Goal: Transaction & Acquisition: Purchase product/service

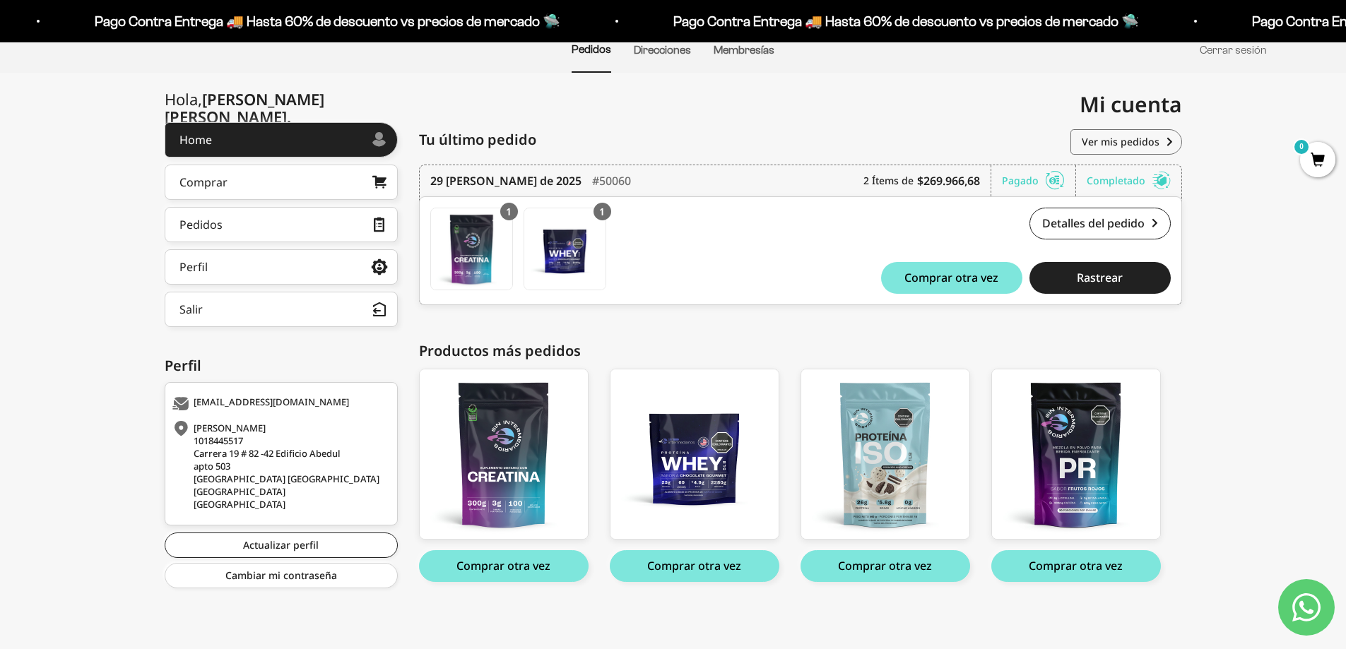
scroll to position [120, 0]
click at [768, 109] on div "Mi cuenta maleja.bcoava@gmail.com" at bounding box center [927, 105] width 509 height 64
click at [266, 143] on div at bounding box center [292, 139] width 160 height 7
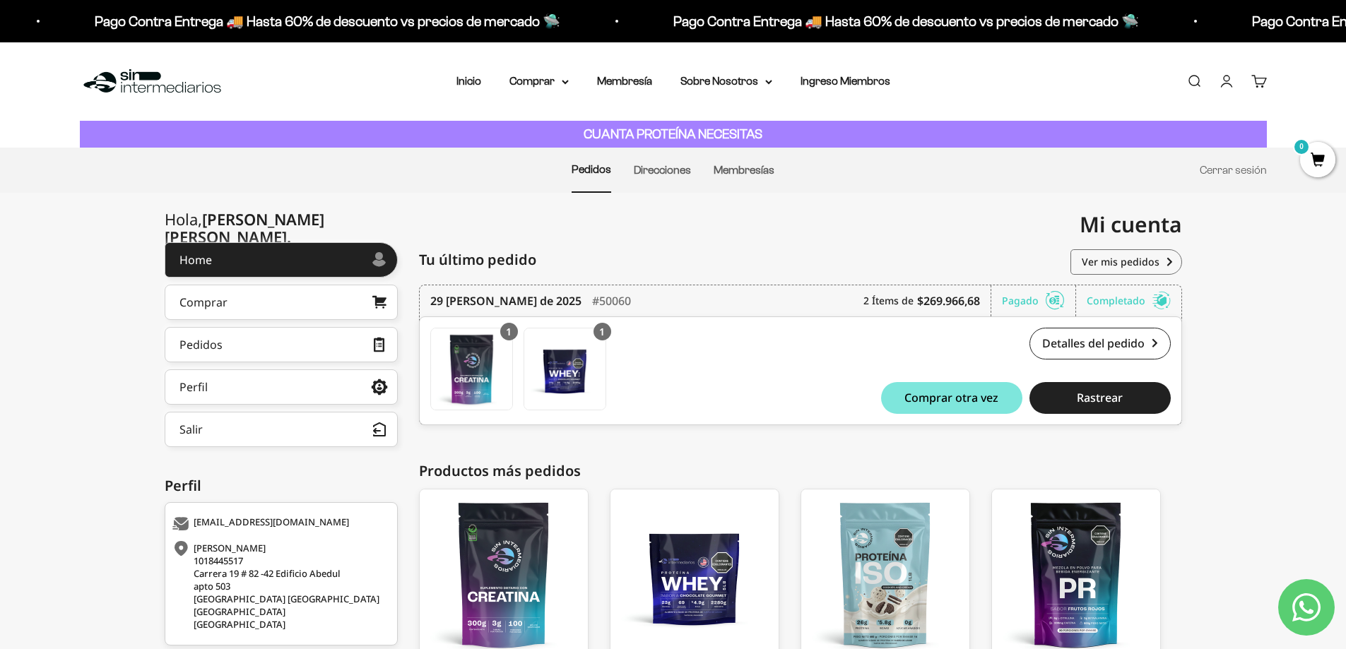
click at [456, 67] on div "Menú [GEOGRAPHIC_DATA] Inicio Comprar Proteínas Ver Todos Whey Iso Vegan Pancak…" at bounding box center [673, 81] width 1346 height 78
click at [463, 81] on link "Inicio" at bounding box center [468, 81] width 25 height 12
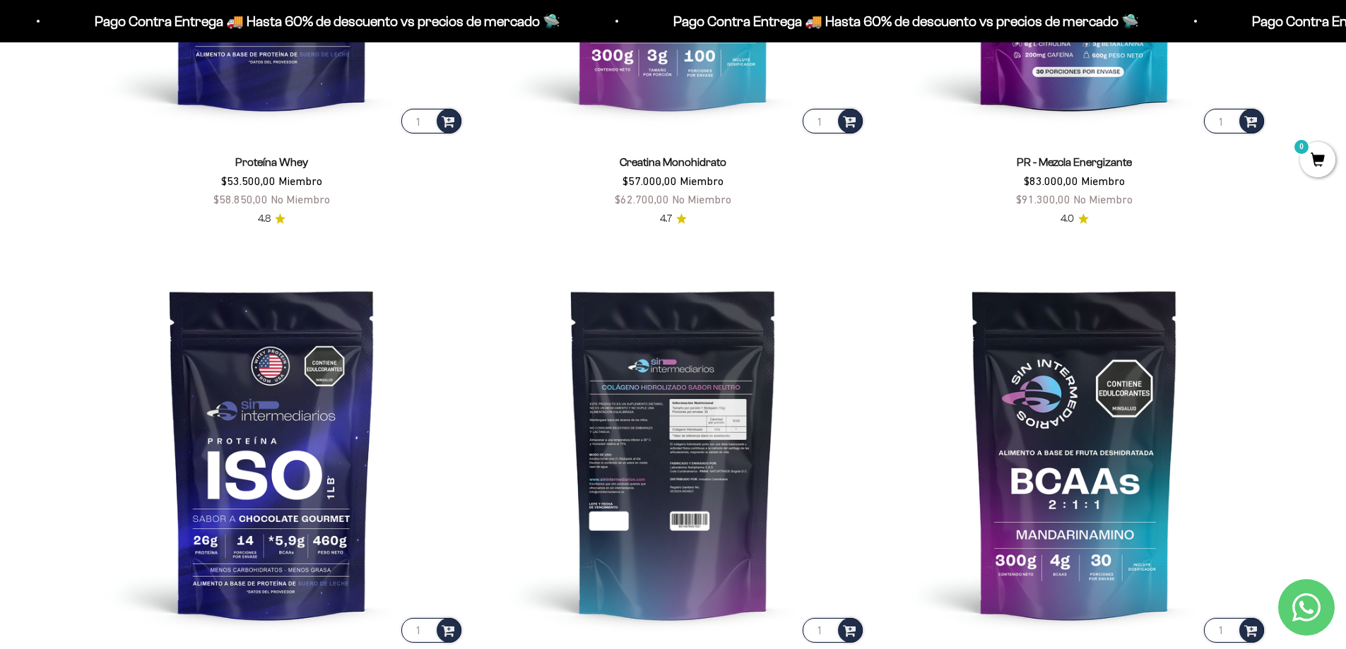
scroll to position [706, 0]
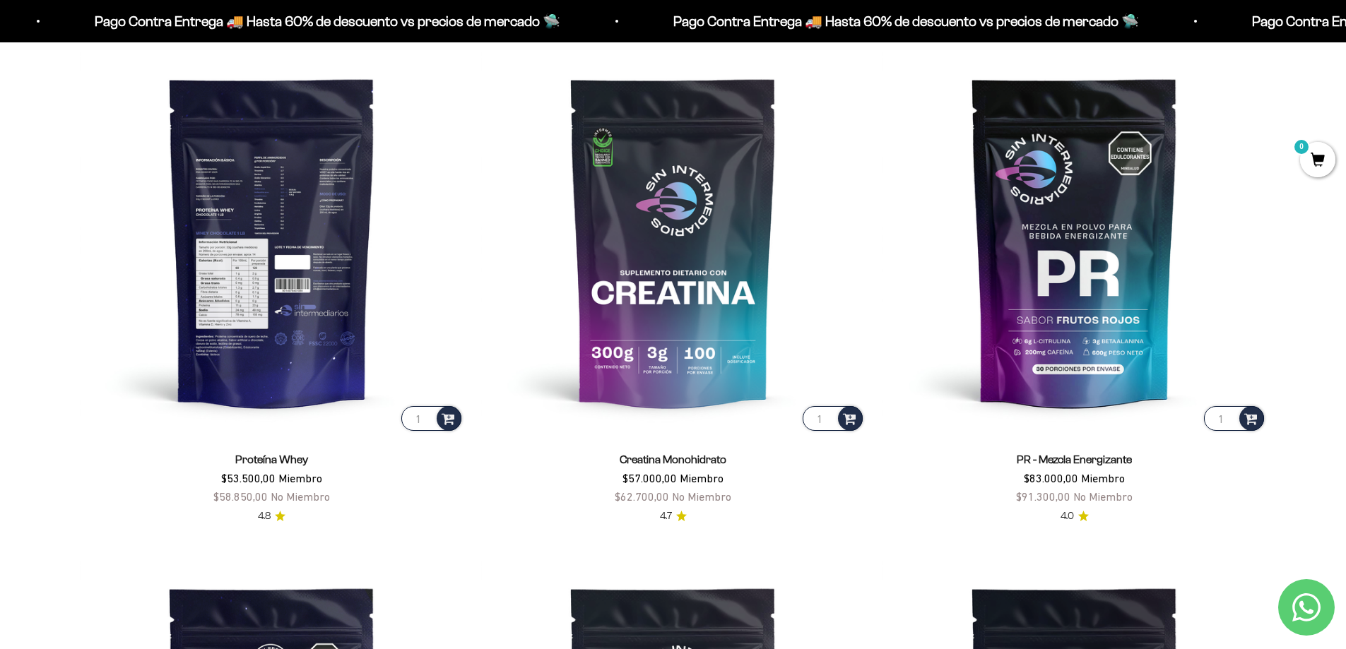
click at [254, 250] on img at bounding box center [272, 241] width 384 height 384
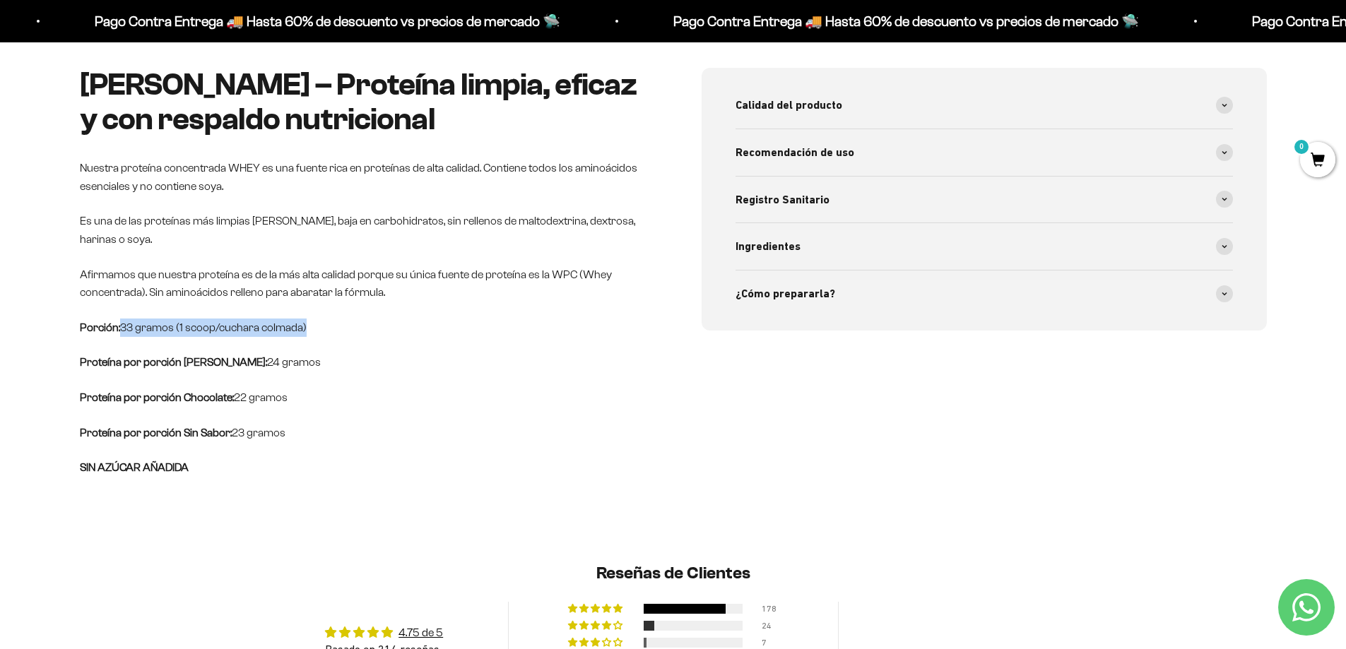
drag, startPoint x: 121, startPoint y: 331, endPoint x: 327, endPoint y: 331, distance: 206.3
click at [327, 331] on p "Porción: 33 gramos (1 scoop/cuchara colmada)" at bounding box center [362, 328] width 565 height 18
drag, startPoint x: 219, startPoint y: 355, endPoint x: 295, endPoint y: 367, distance: 77.2
click at [295, 367] on p "Proteína por porción Vainilla: 24 gramos" at bounding box center [362, 362] width 565 height 18
click at [468, 427] on p "Proteína por porción Sin Sabor: 23 gramos" at bounding box center [362, 433] width 565 height 18
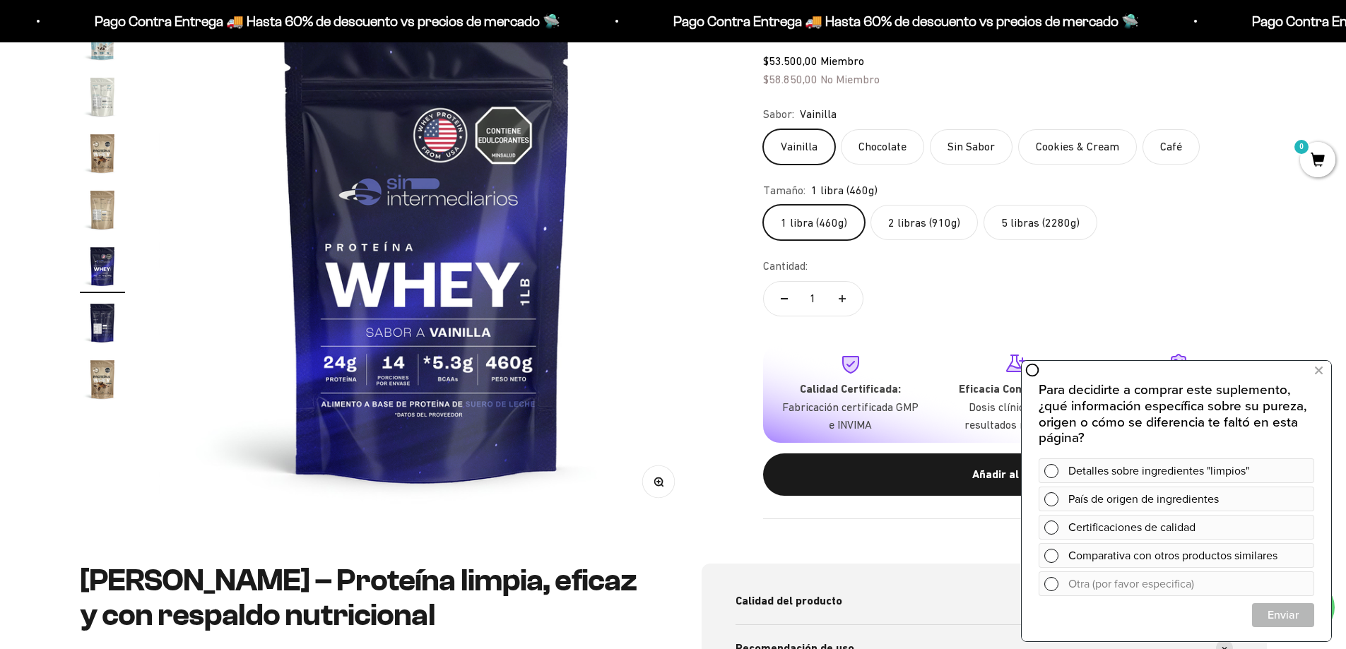
scroll to position [235, 0]
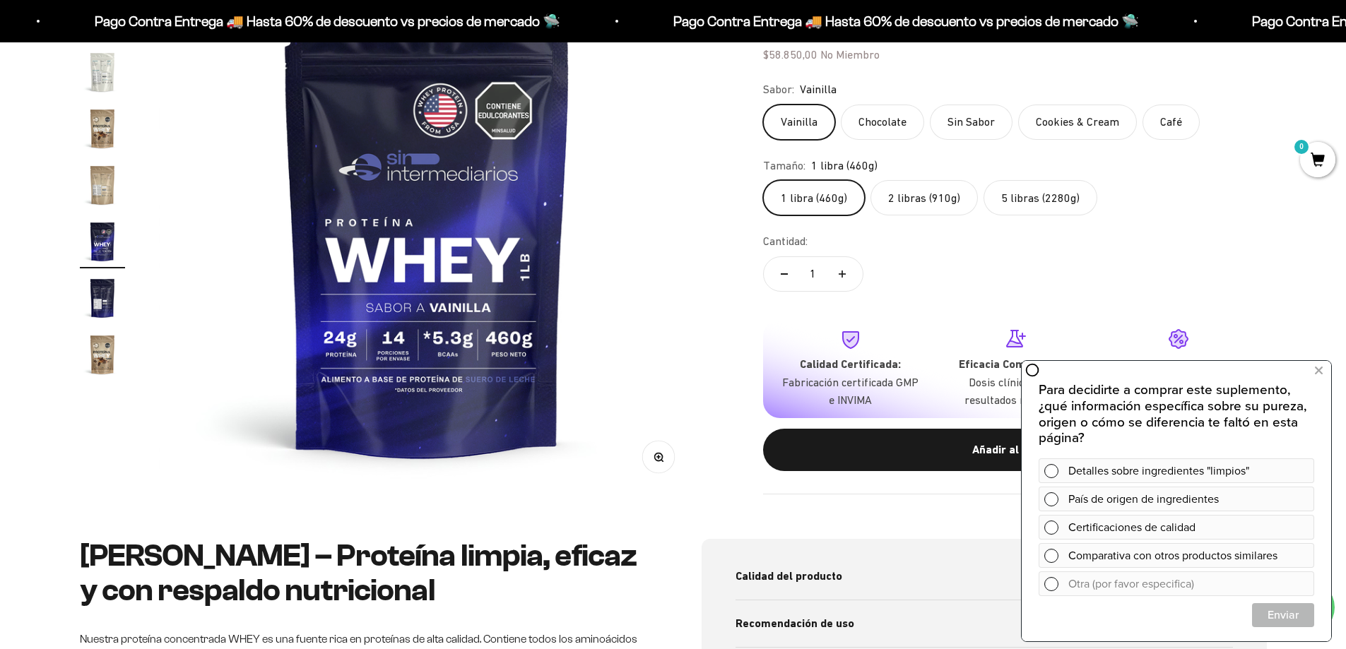
click at [1045, 116] on label "Cookies & Cream" at bounding box center [1077, 121] width 119 height 35
click at [763, 104] on input "Cookies & Cream" at bounding box center [762, 103] width 1 height 1
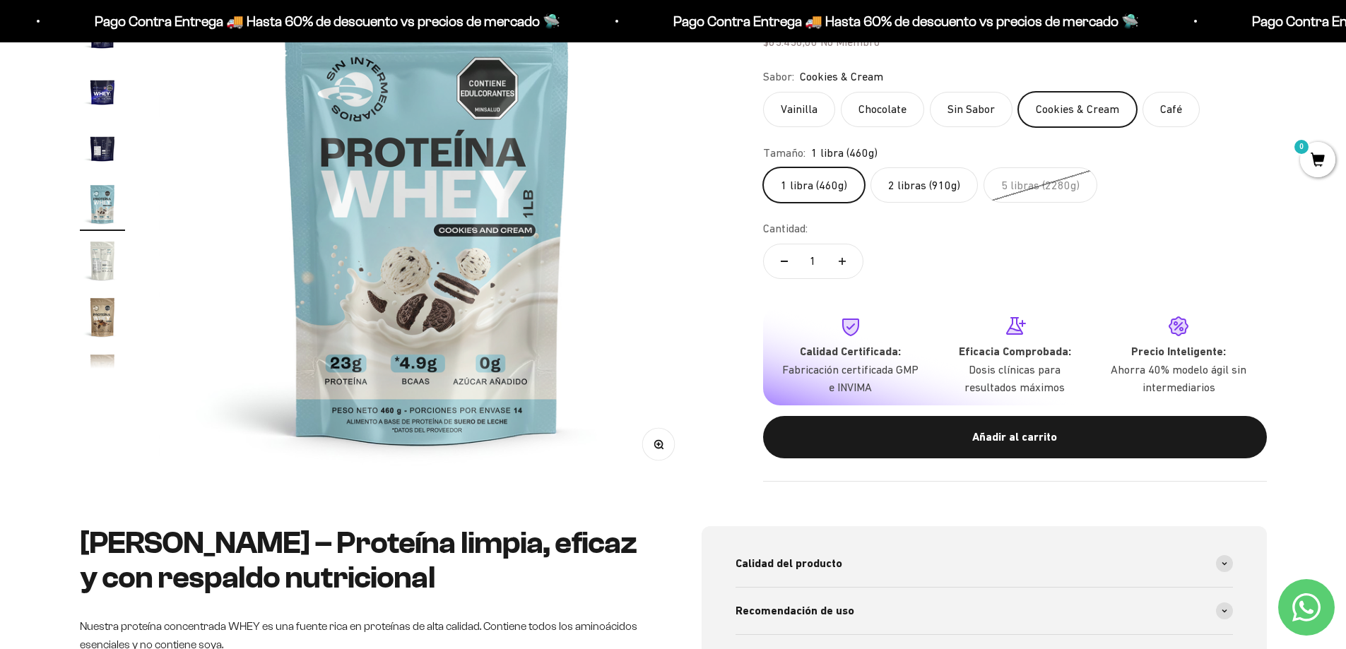
scroll to position [235, 0]
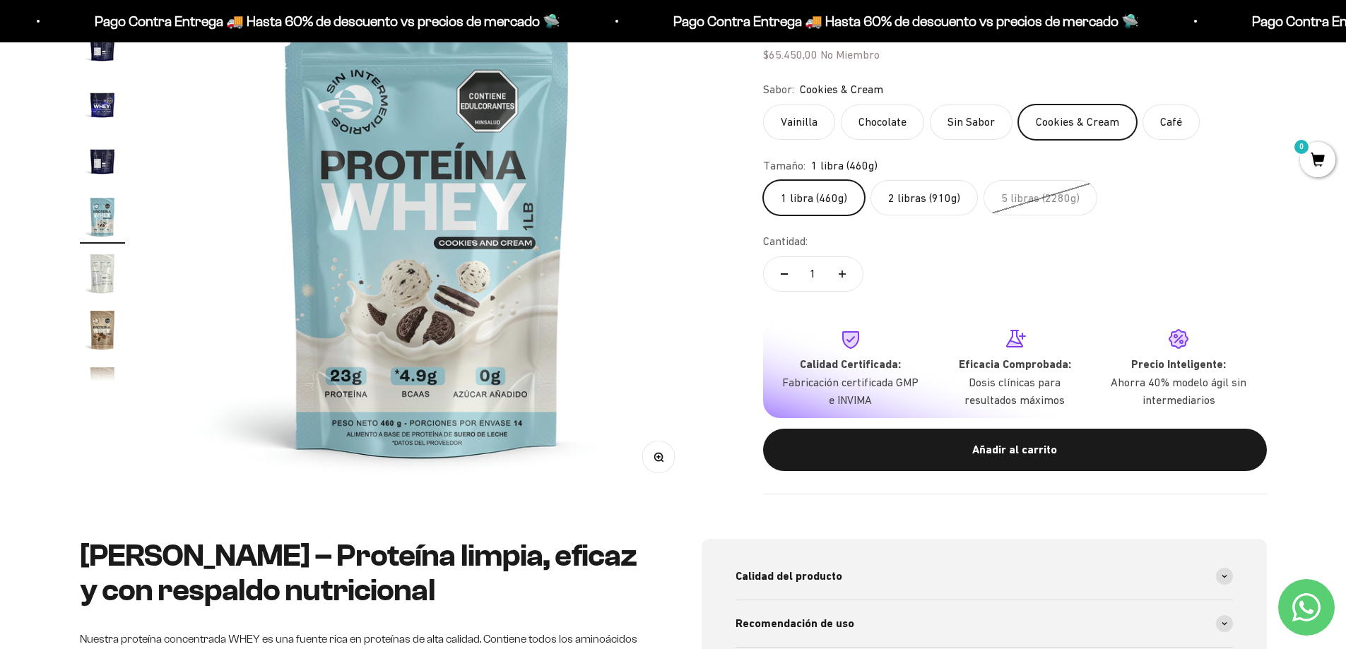
click at [107, 278] on img "Ir al artículo 15" at bounding box center [102, 273] width 45 height 45
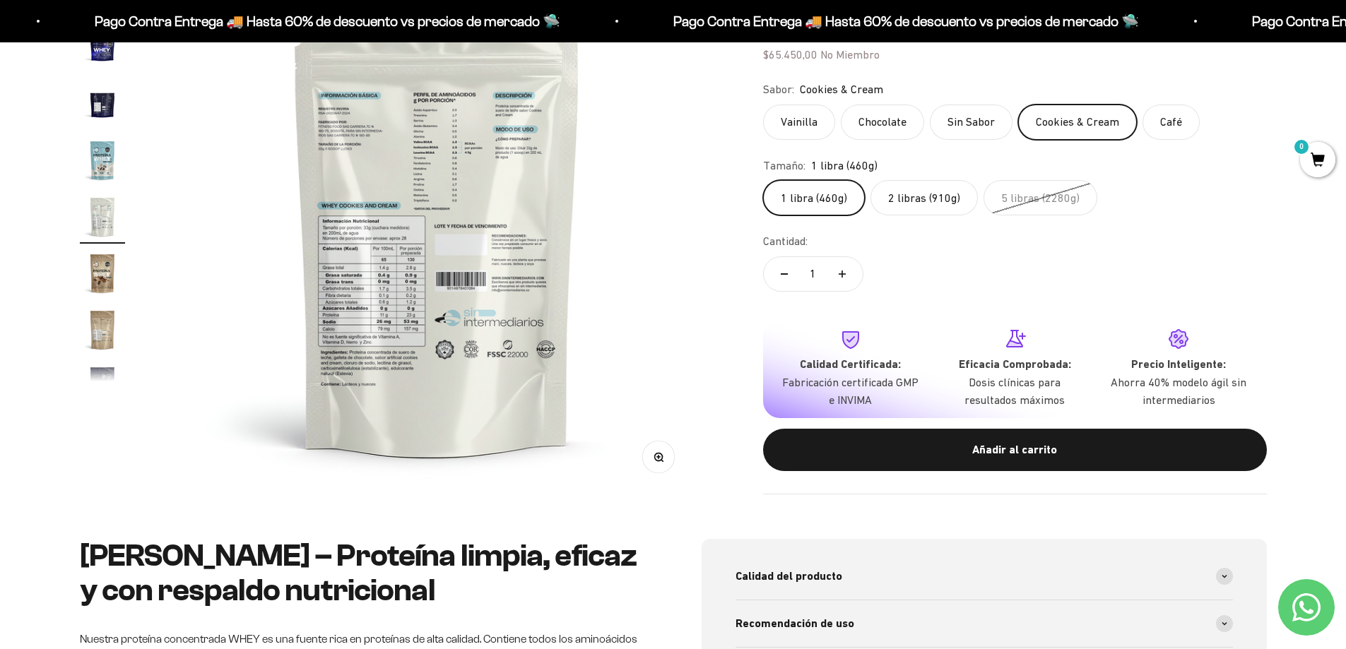
scroll to position [0, 7745]
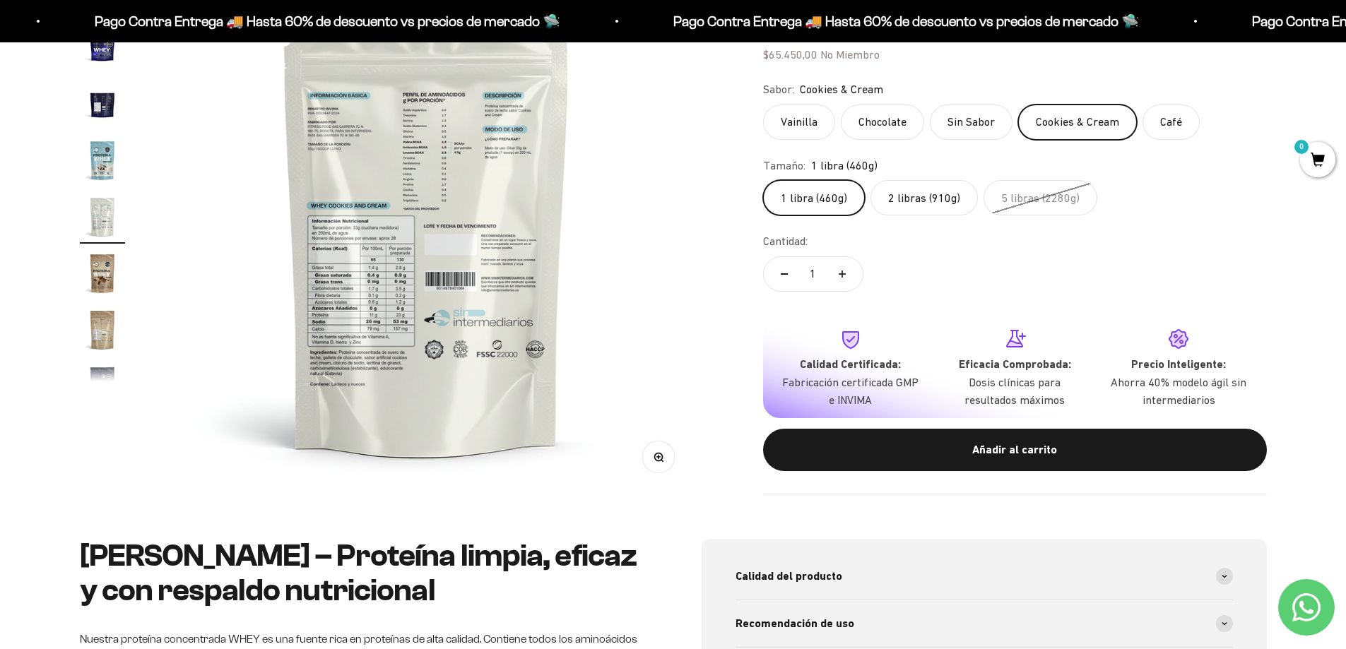
click at [413, 280] on img at bounding box center [426, 226] width 536 height 536
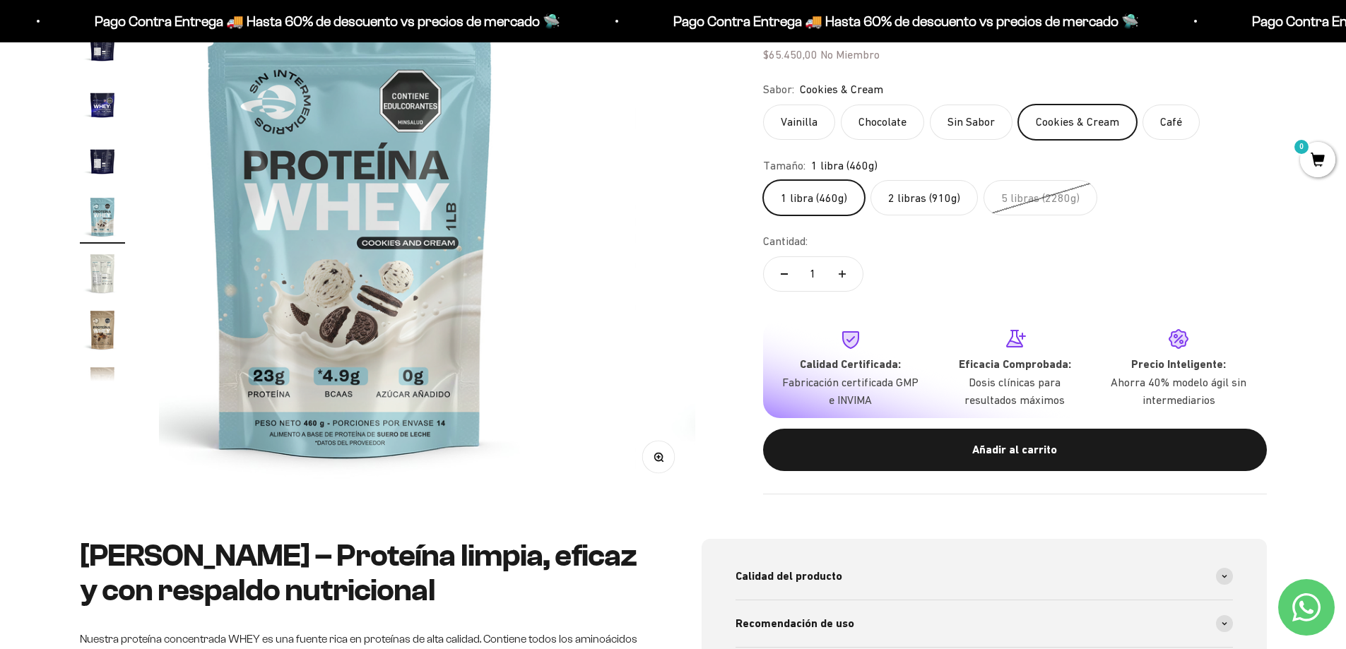
scroll to position [0, 7191]
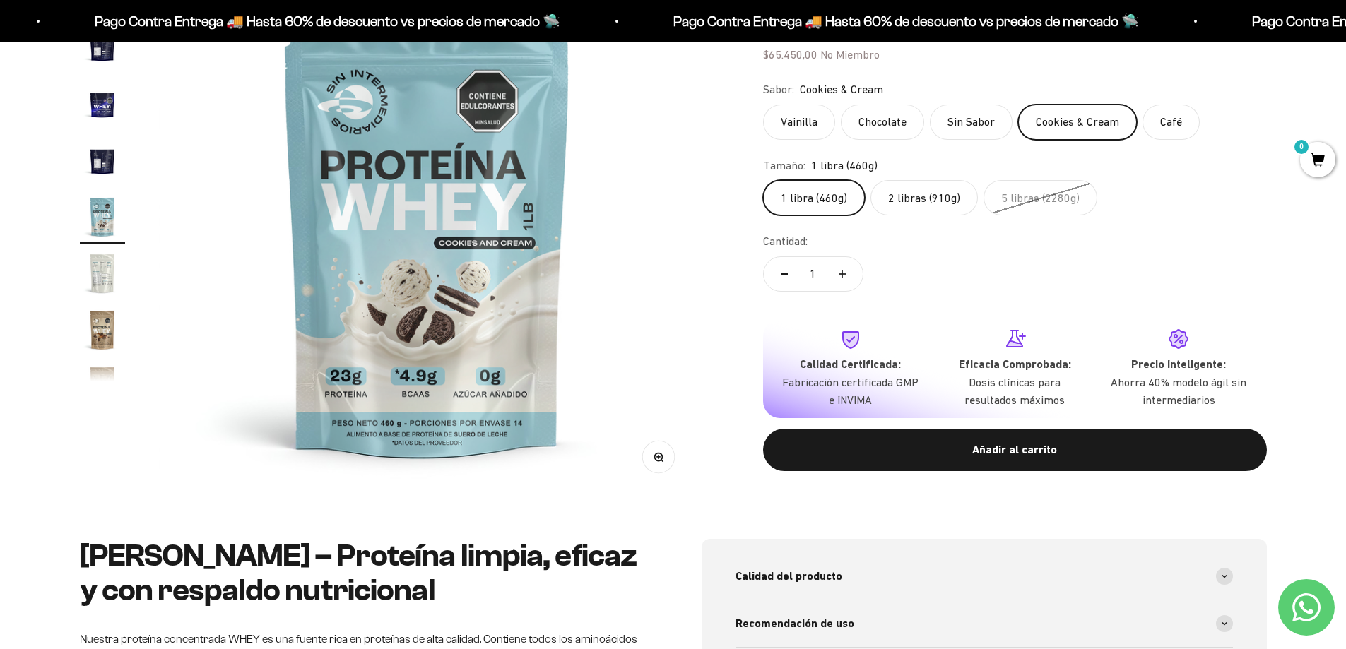
click at [112, 274] on img "Ir al artículo 15" at bounding box center [102, 273] width 45 height 45
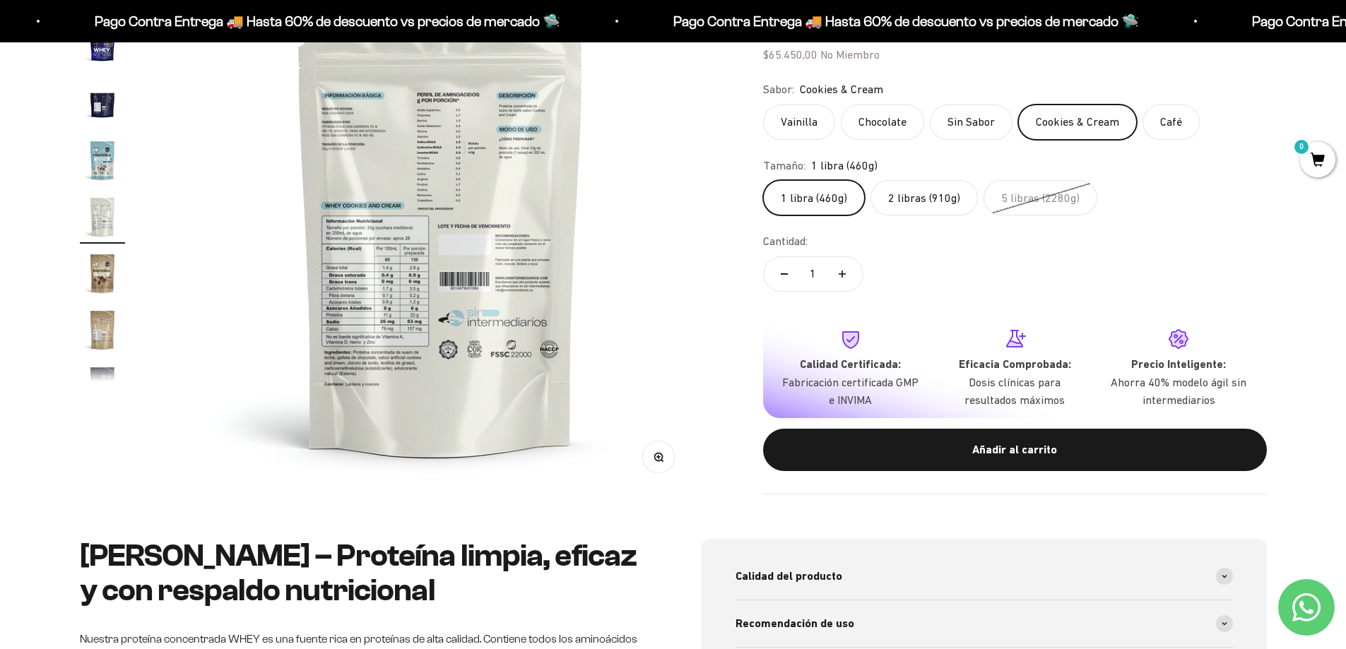
scroll to position [0, 7745]
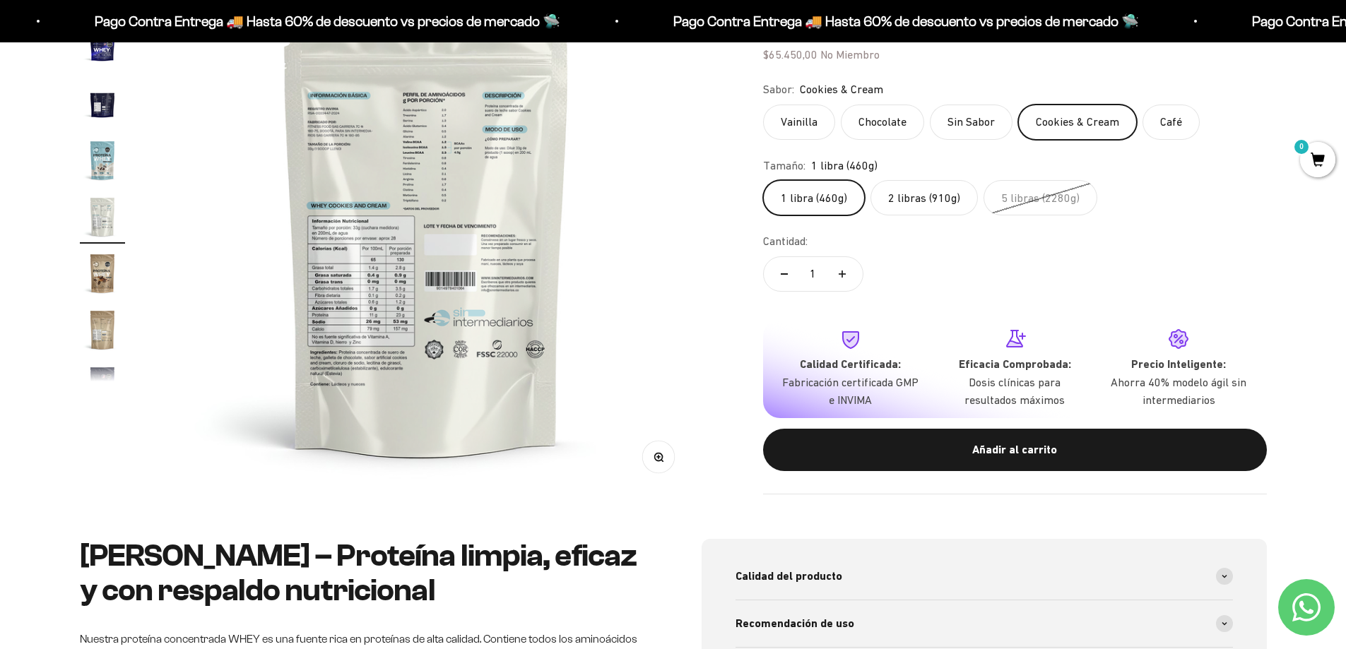
click at [650, 458] on button "Zoom" at bounding box center [658, 457] width 32 height 32
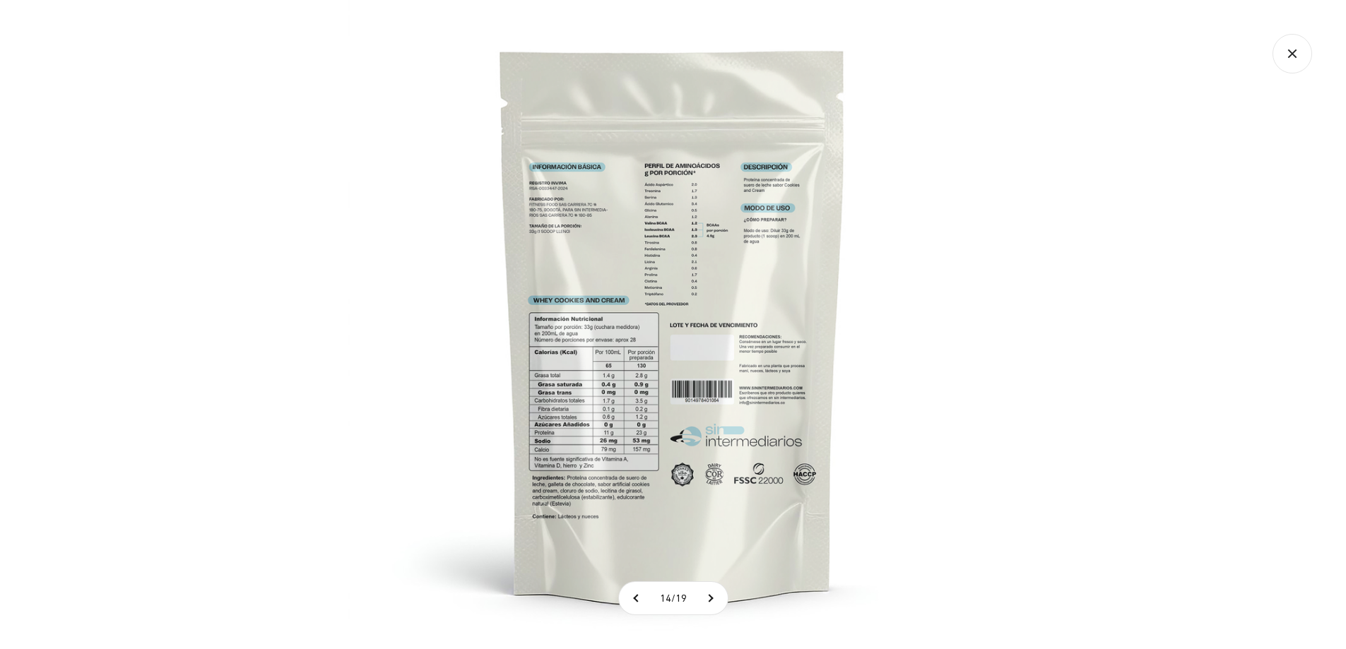
click at [677, 338] on img at bounding box center [672, 324] width 649 height 649
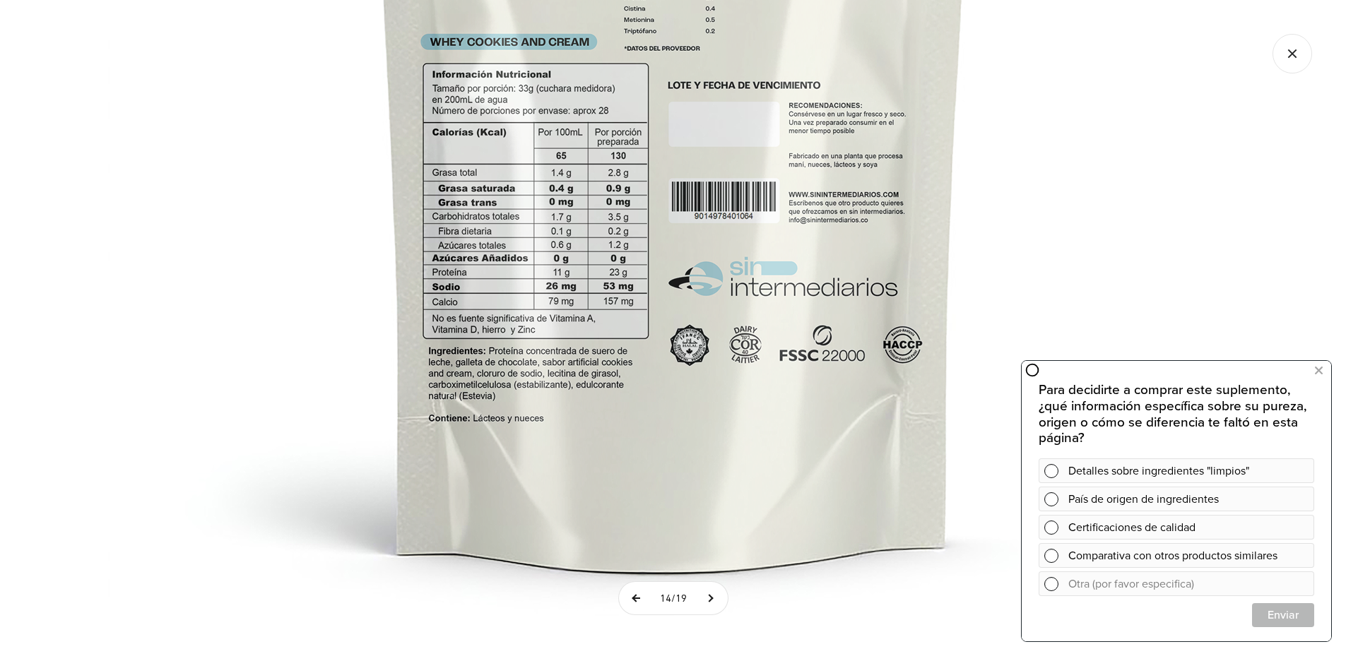
click at [628, 597] on button at bounding box center [636, 598] width 35 height 32
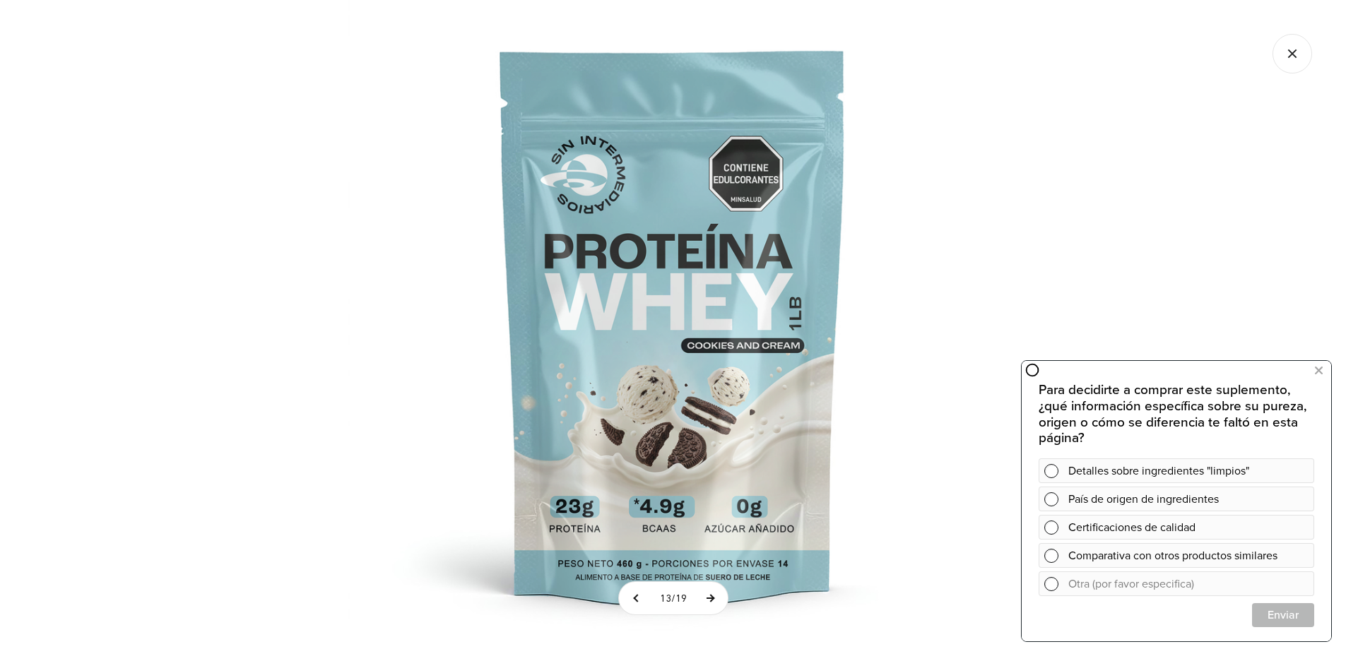
click at [713, 605] on button at bounding box center [709, 598] width 35 height 32
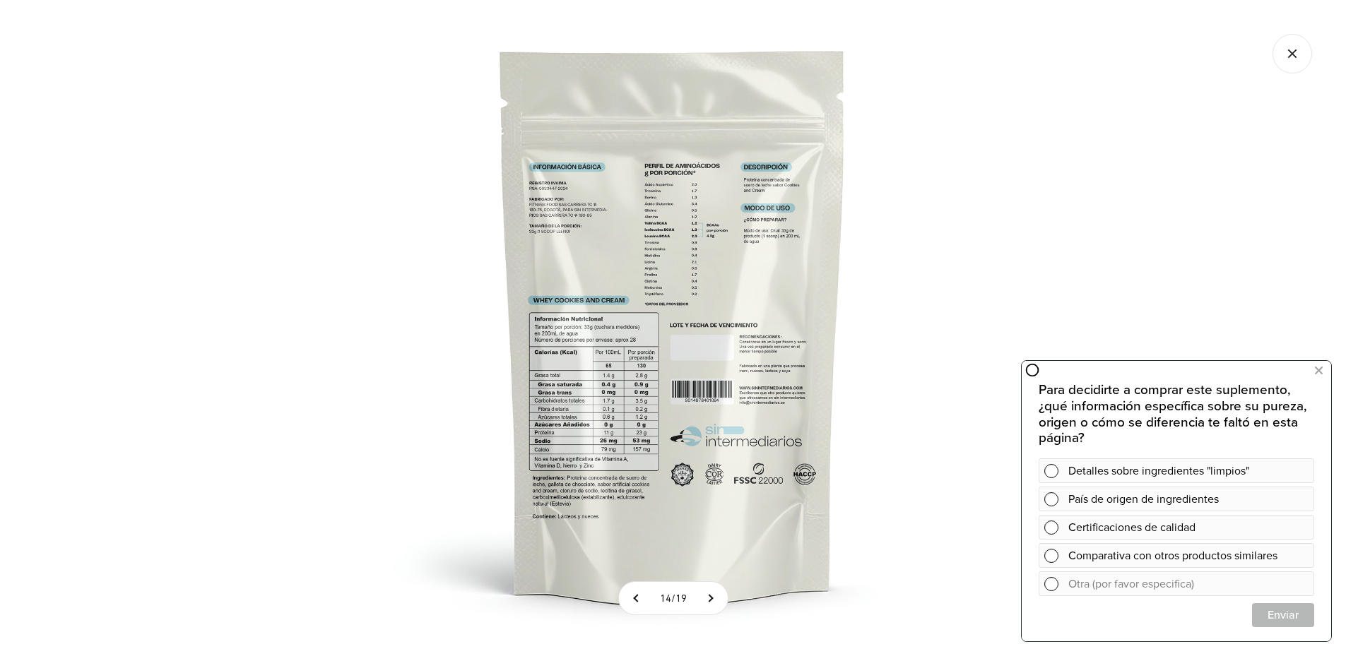
click at [1062, 236] on div at bounding box center [673, 324] width 1346 height 649
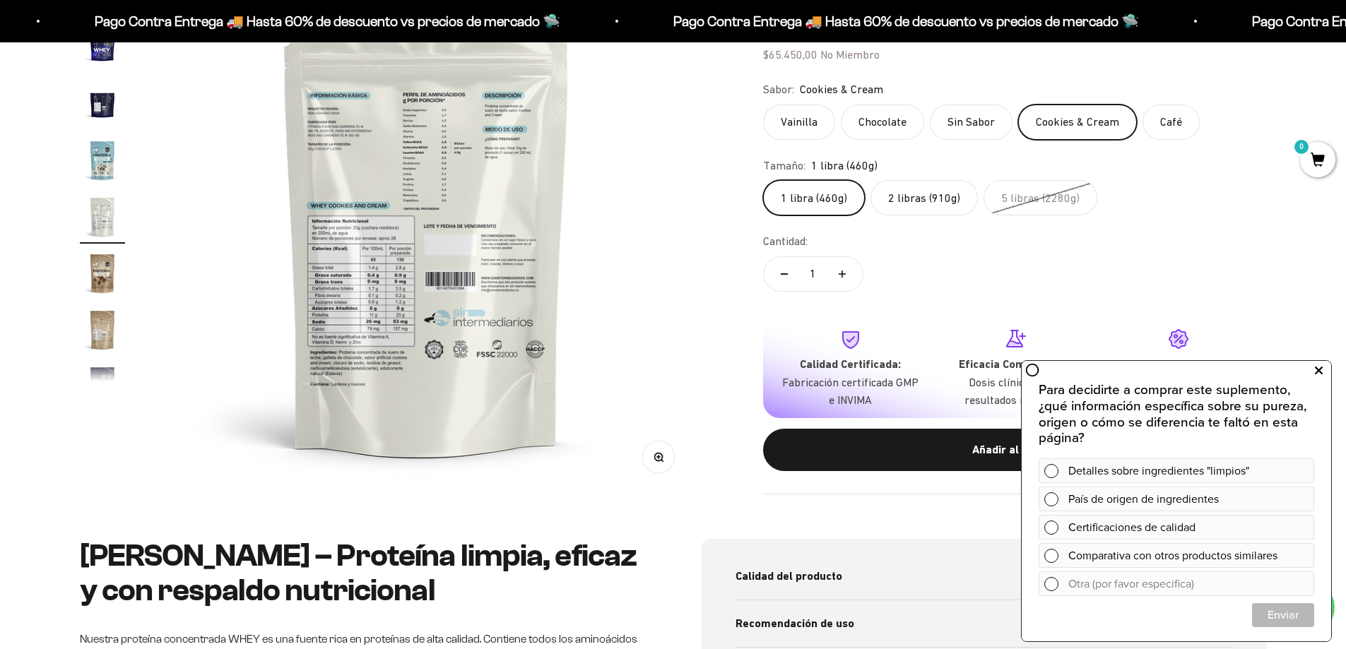
click at [1312, 364] on button at bounding box center [1317, 371] width 25 height 23
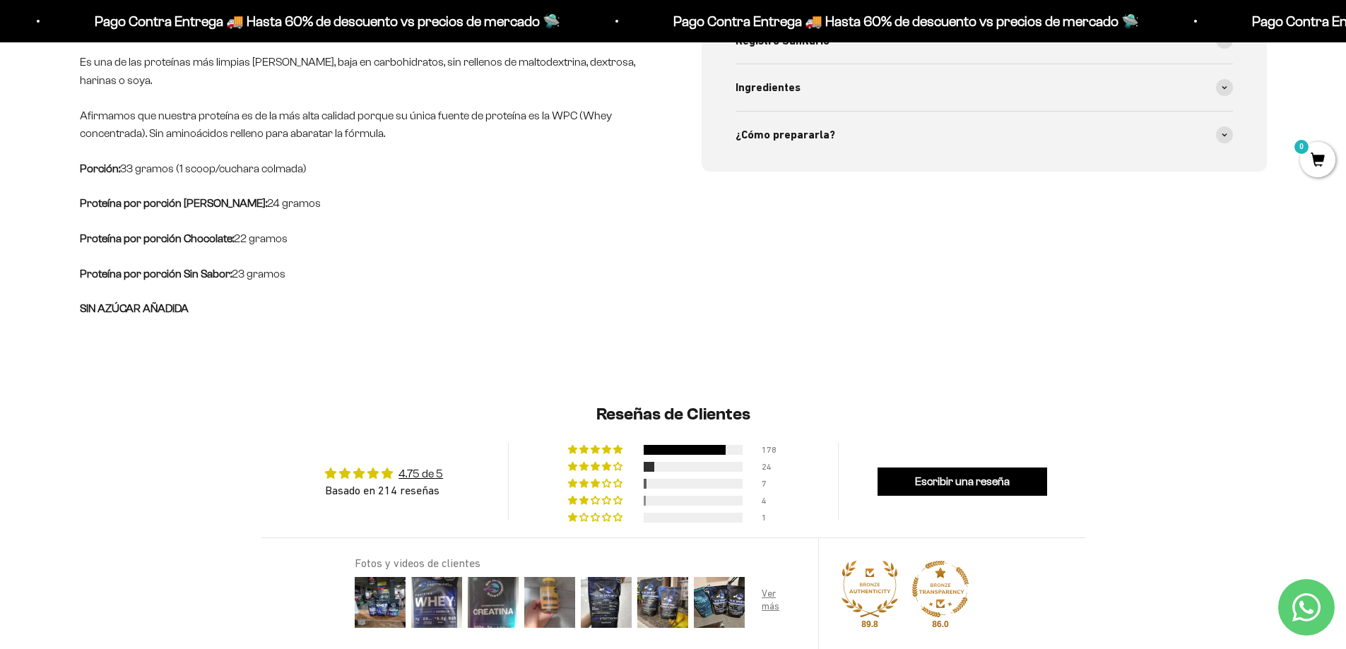
scroll to position [942, 0]
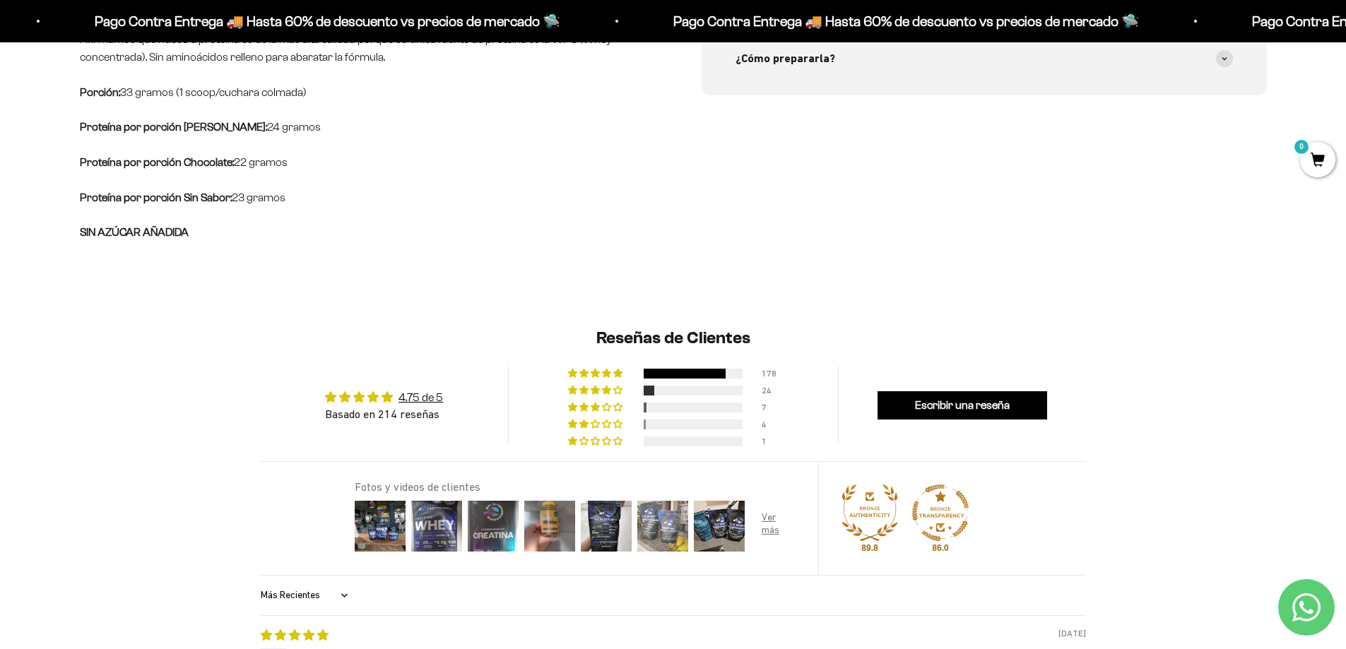
click at [662, 506] on img at bounding box center [662, 526] width 57 height 57
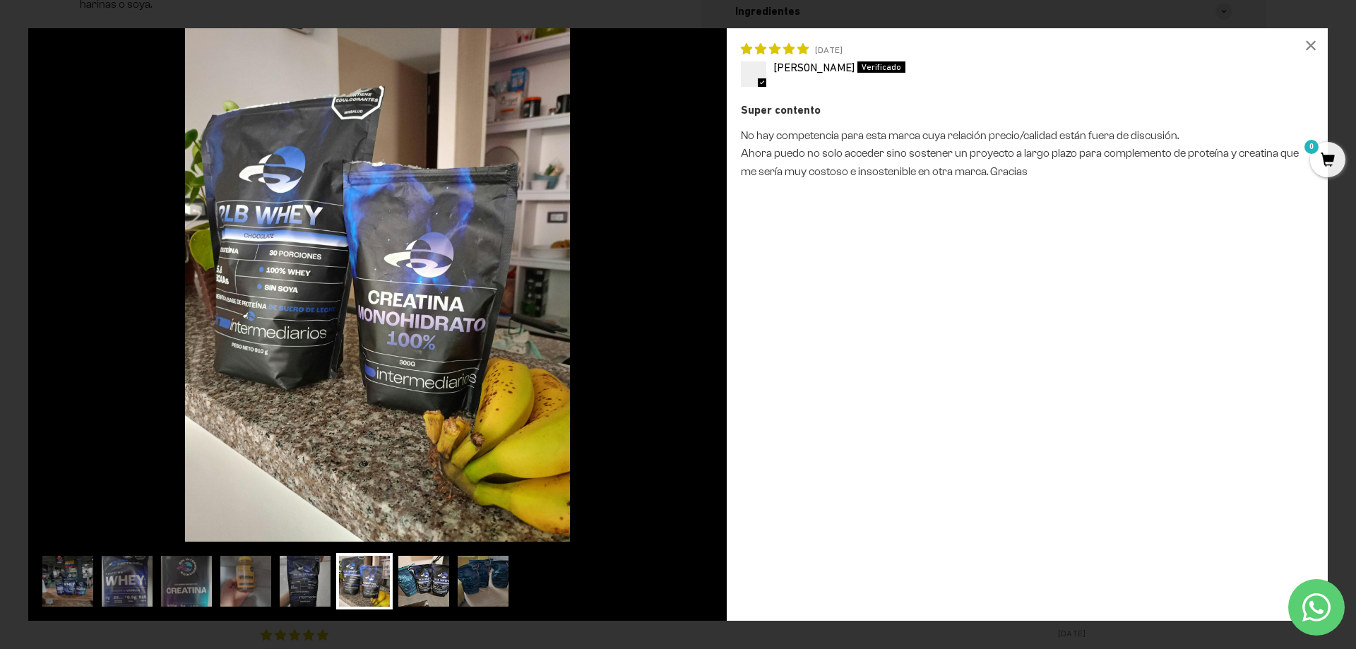
click at [403, 580] on img at bounding box center [424, 581] width 57 height 57
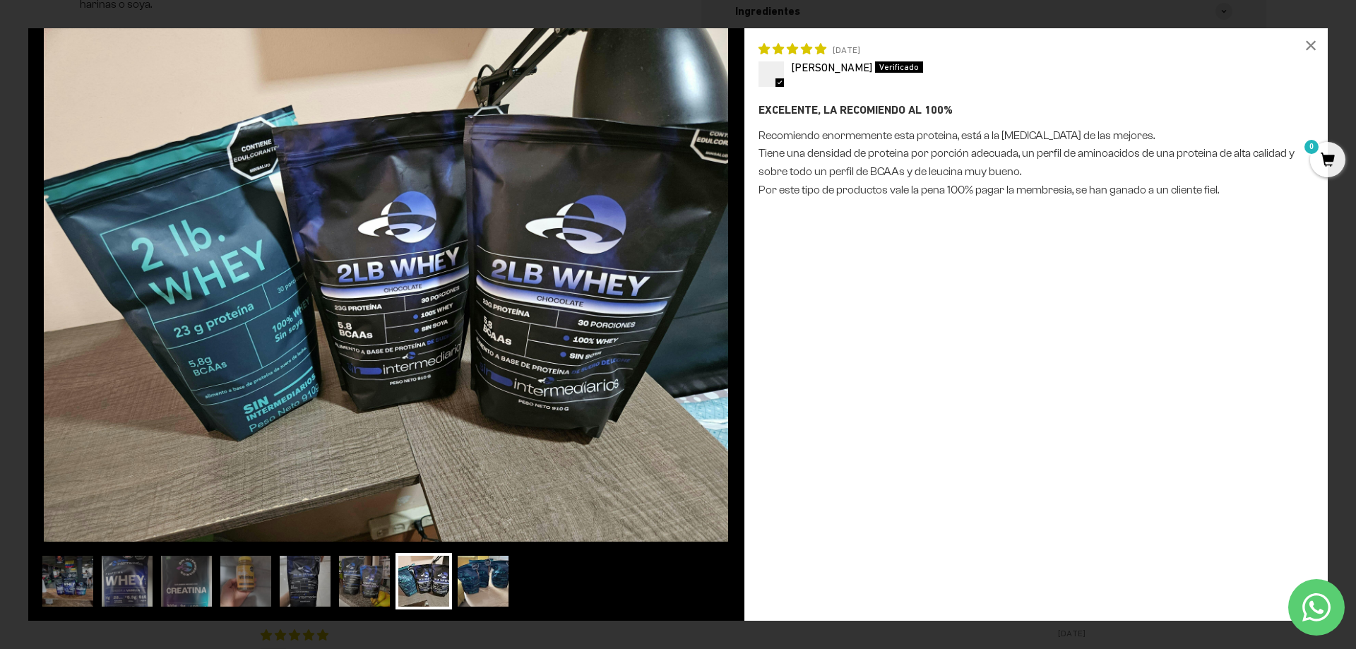
click at [489, 576] on img at bounding box center [483, 581] width 57 height 57
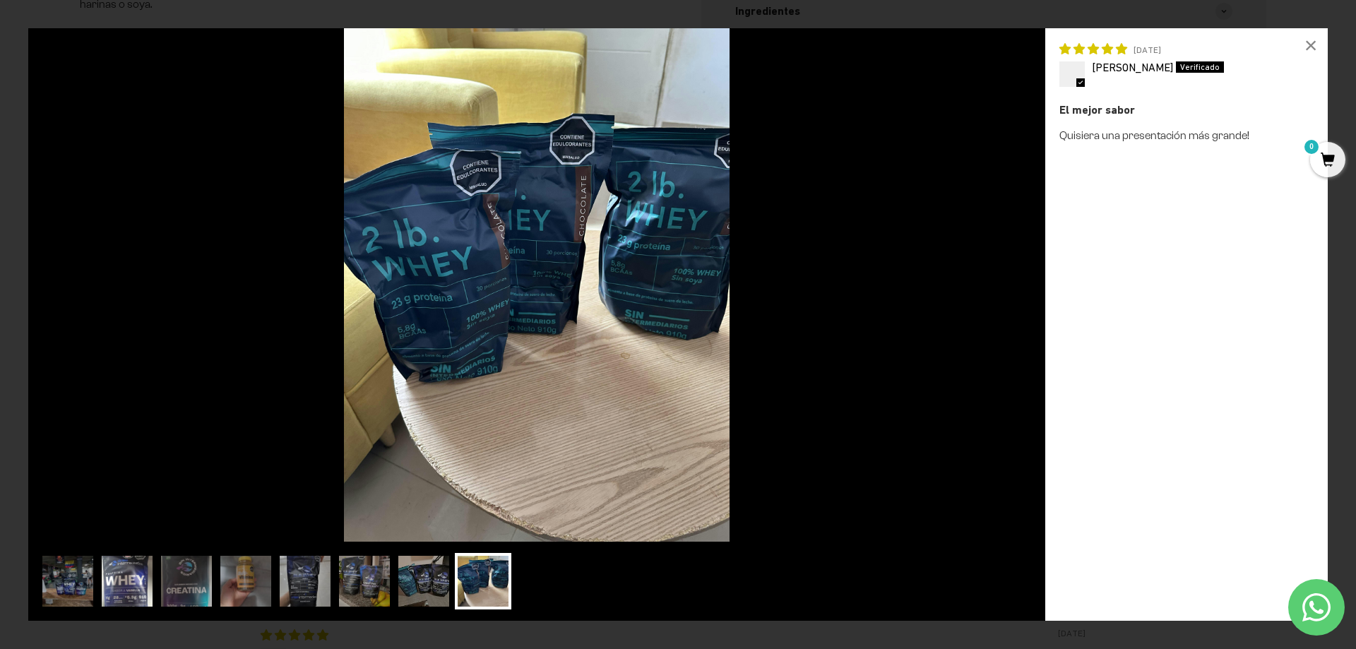
click at [107, 583] on img at bounding box center [127, 581] width 57 height 57
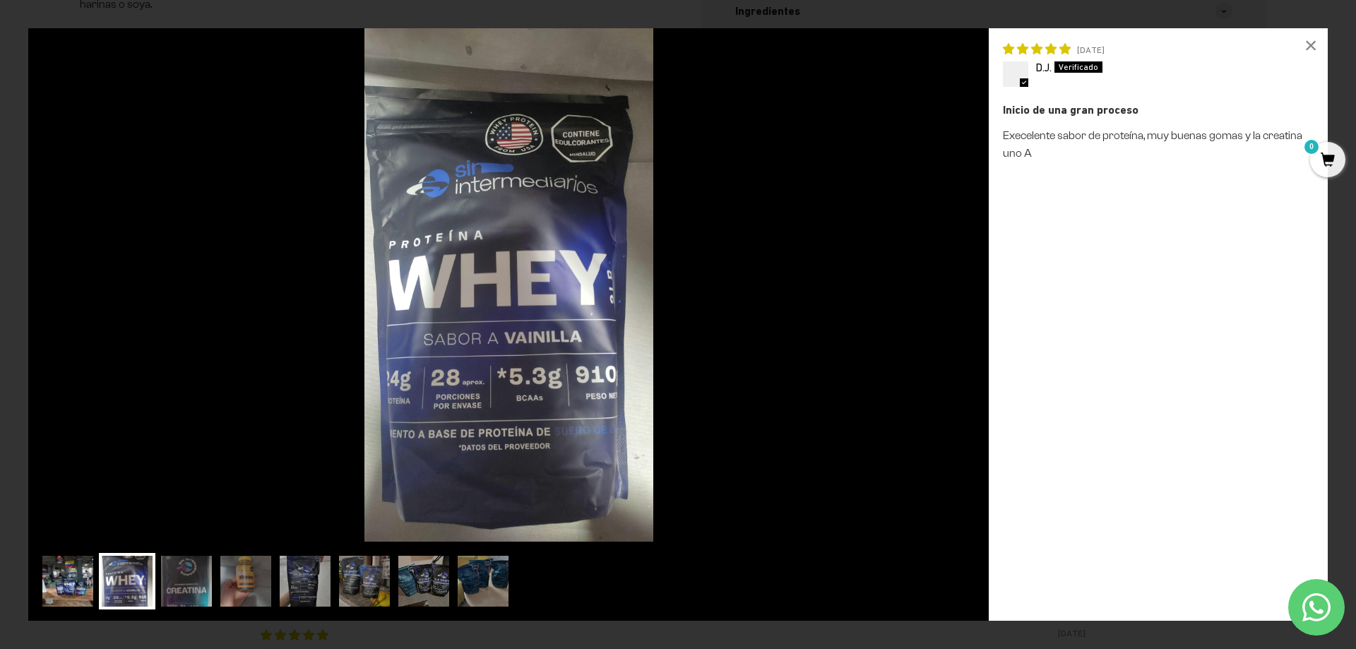
click at [64, 581] on img at bounding box center [68, 581] width 57 height 57
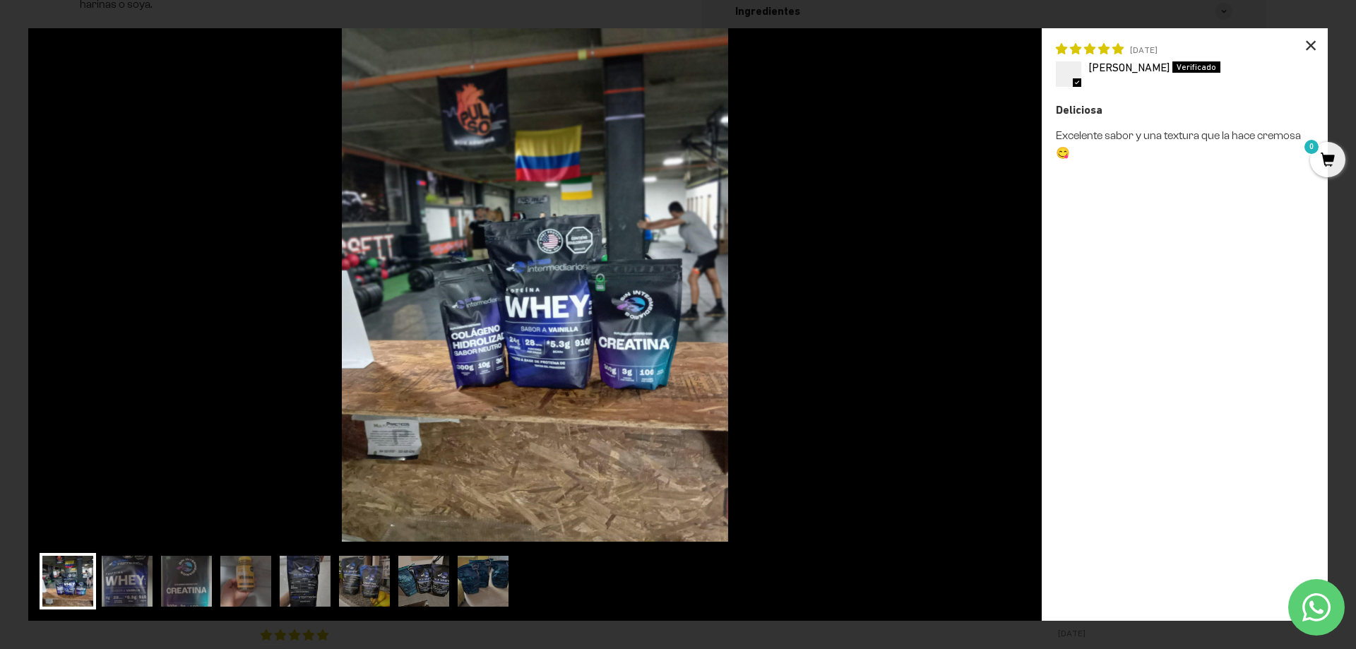
click at [1320, 44] on div "×" at bounding box center [1311, 45] width 34 height 34
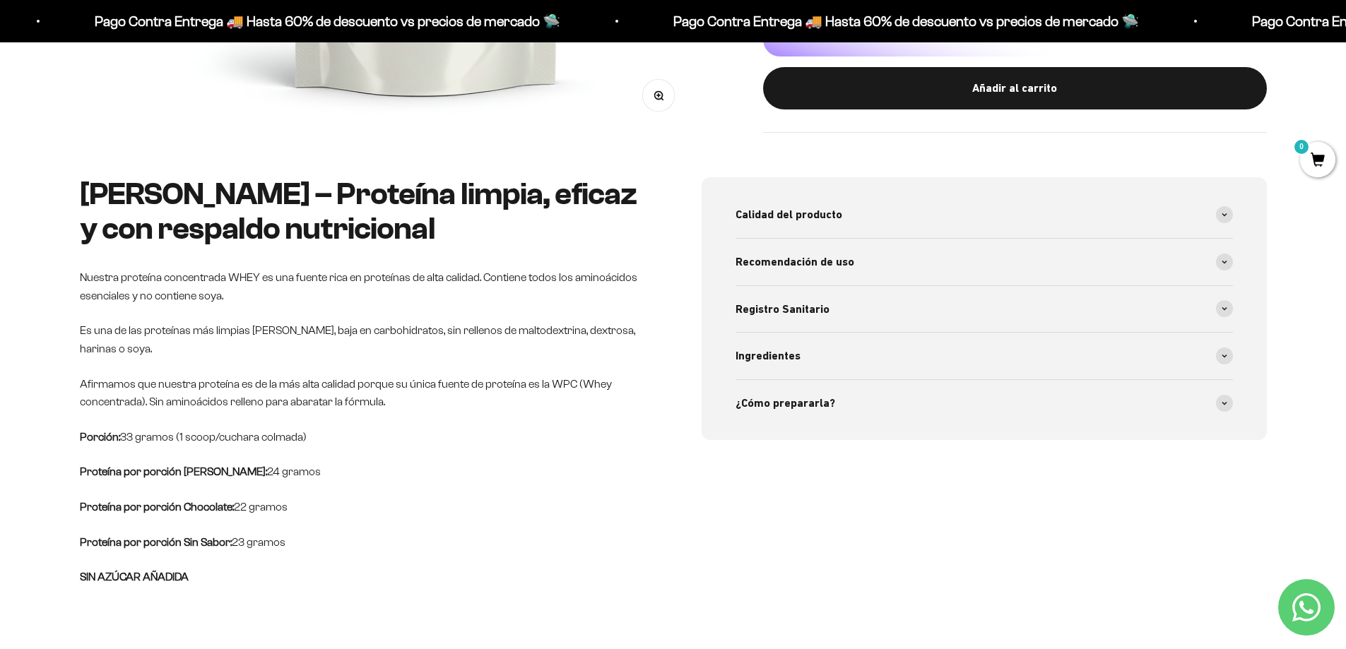
scroll to position [0, 0]
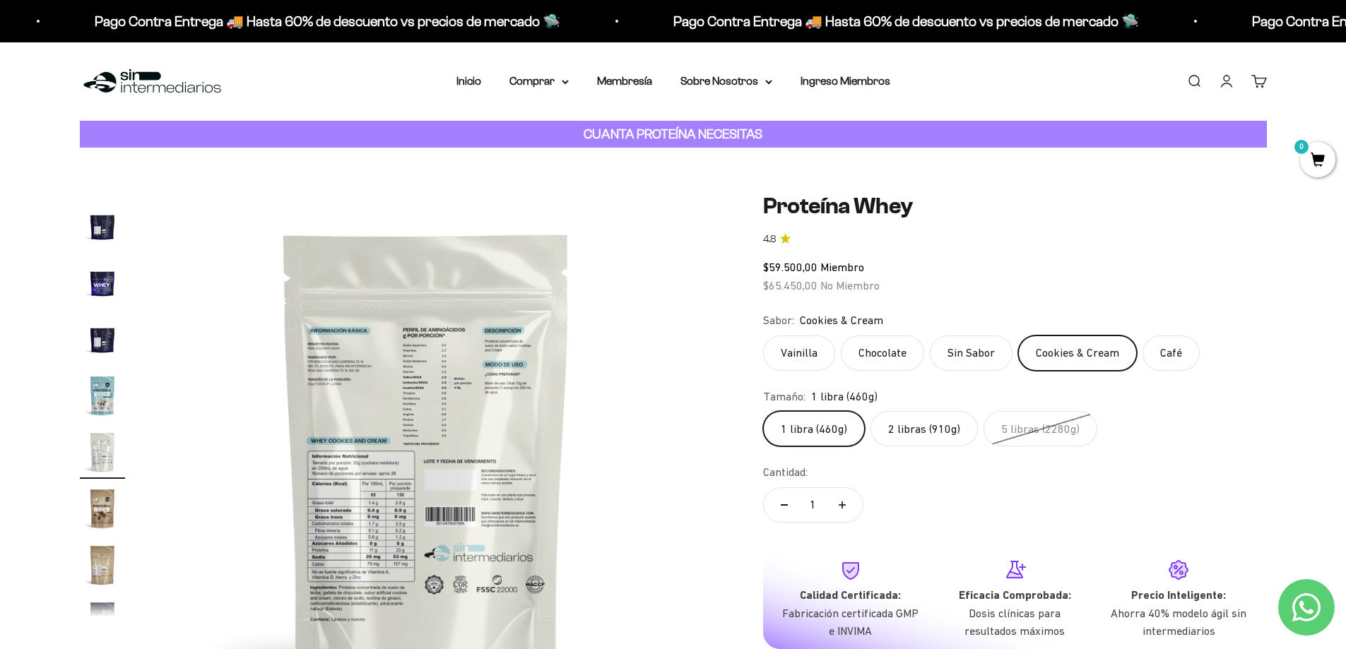
click at [81, 396] on img "Ir al artículo 14" at bounding box center [102, 395] width 45 height 45
